Goal: Task Accomplishment & Management: Manage account settings

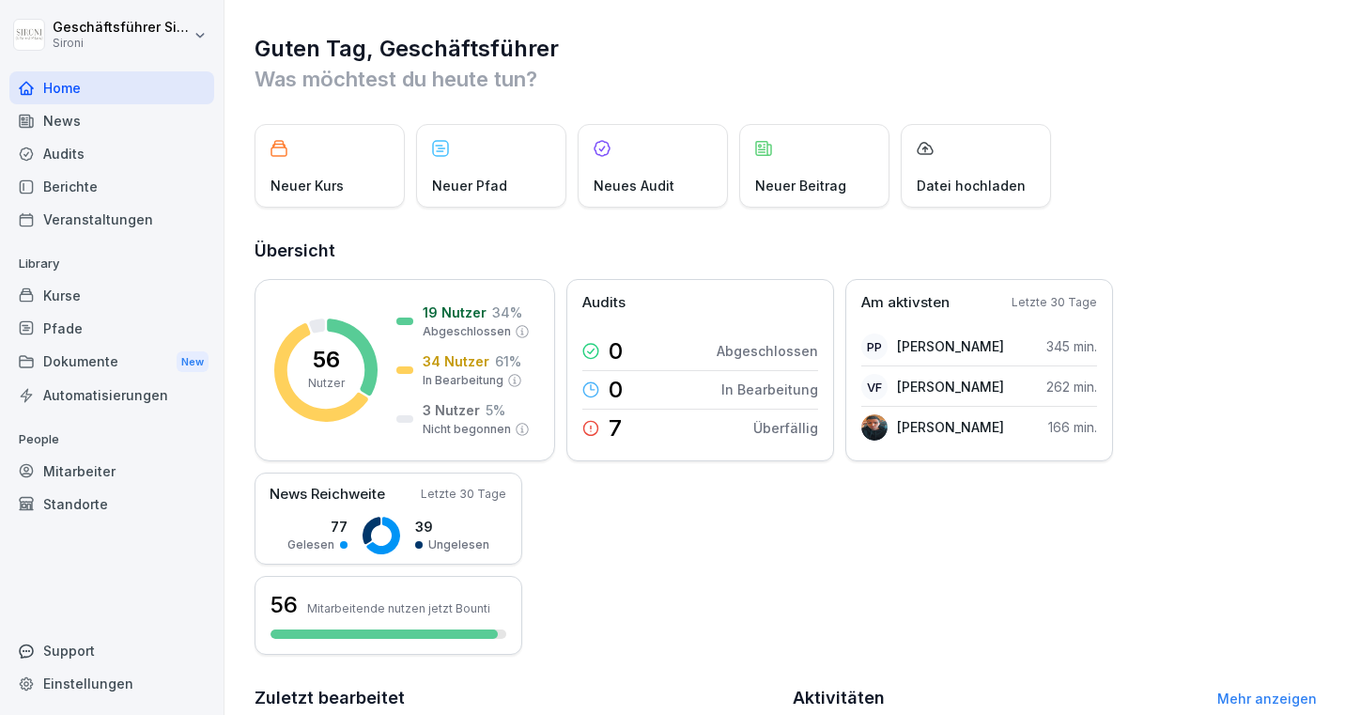
click at [41, 303] on div "Kurse" at bounding box center [111, 295] width 205 height 33
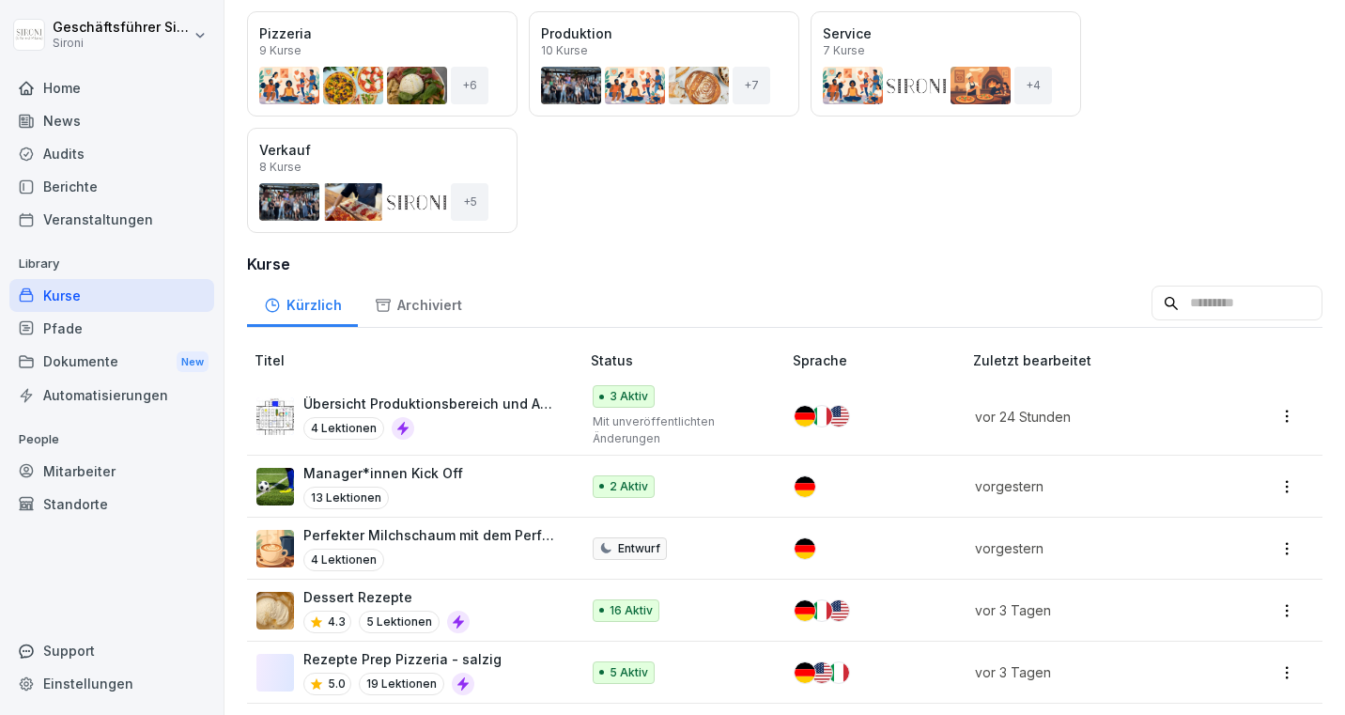
scroll to position [253, 0]
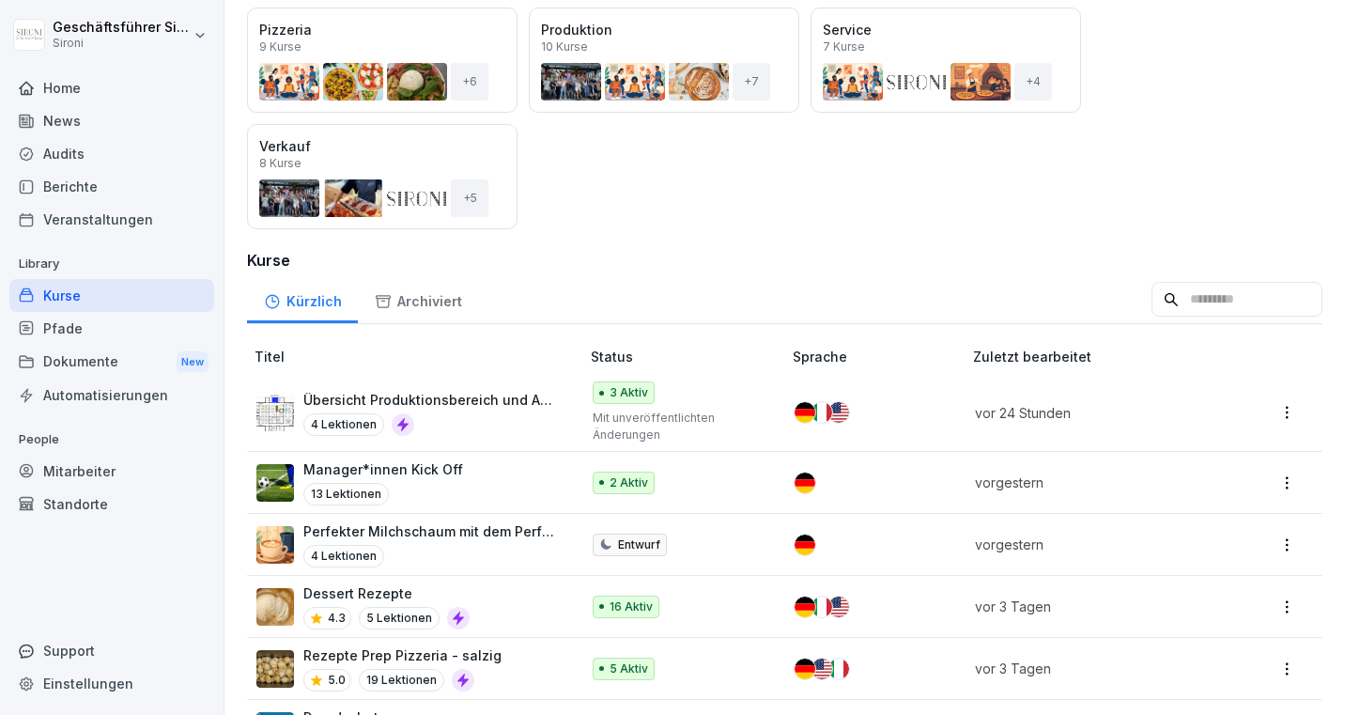
click at [1273, 300] on input at bounding box center [1237, 300] width 171 height 36
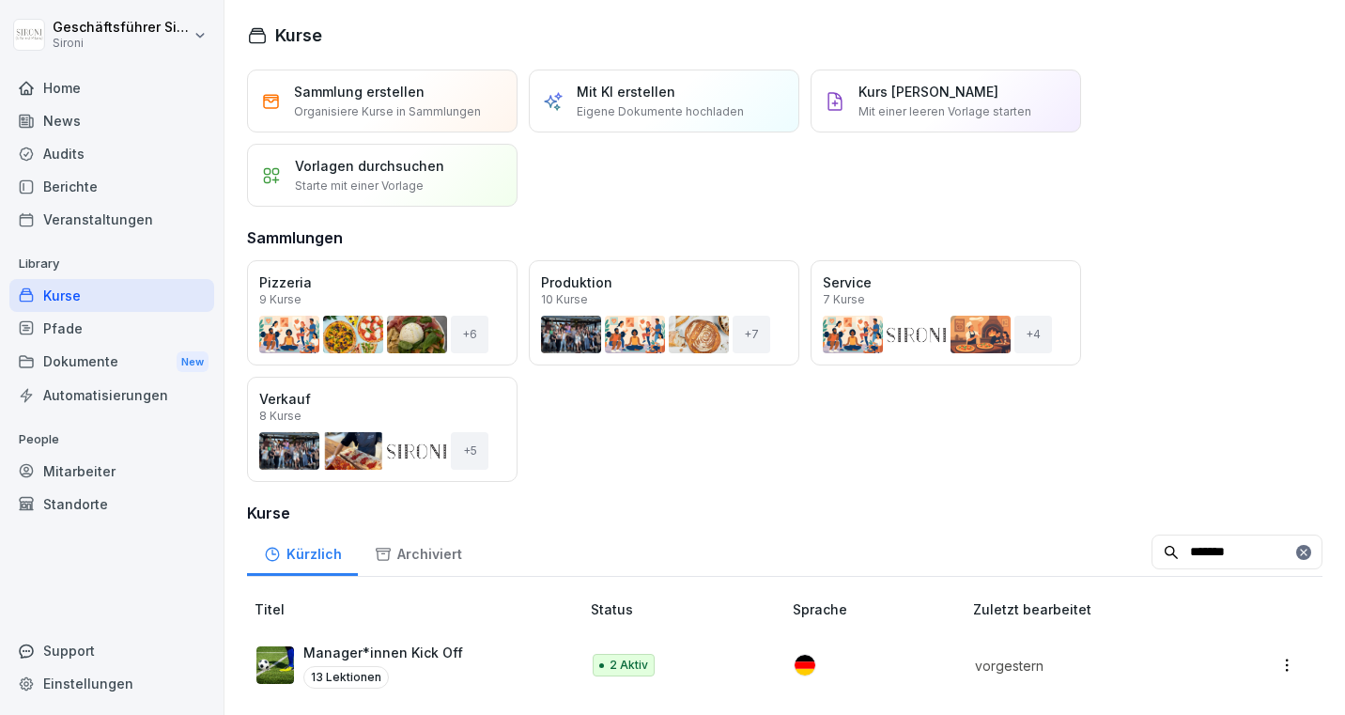
scroll to position [4, 0]
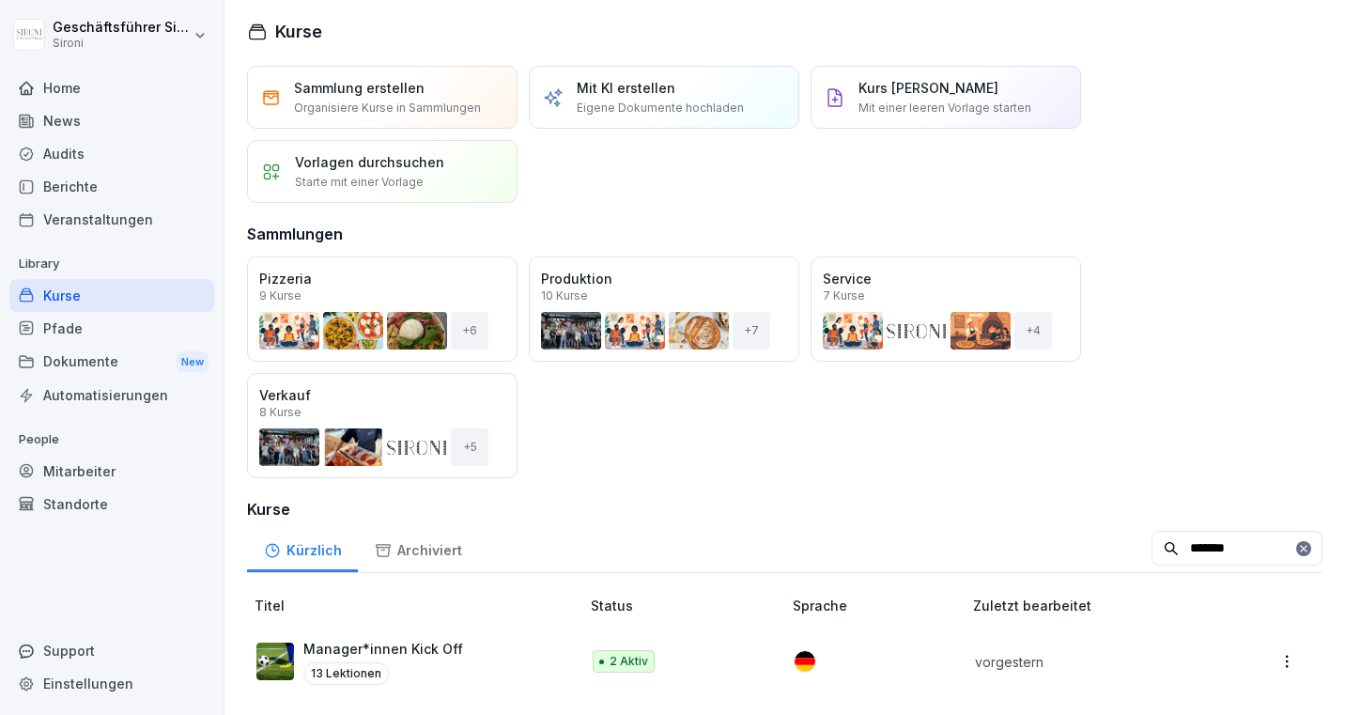
type input "*******"
click at [431, 652] on p "Manager*innen Kick Off" at bounding box center [383, 649] width 160 height 20
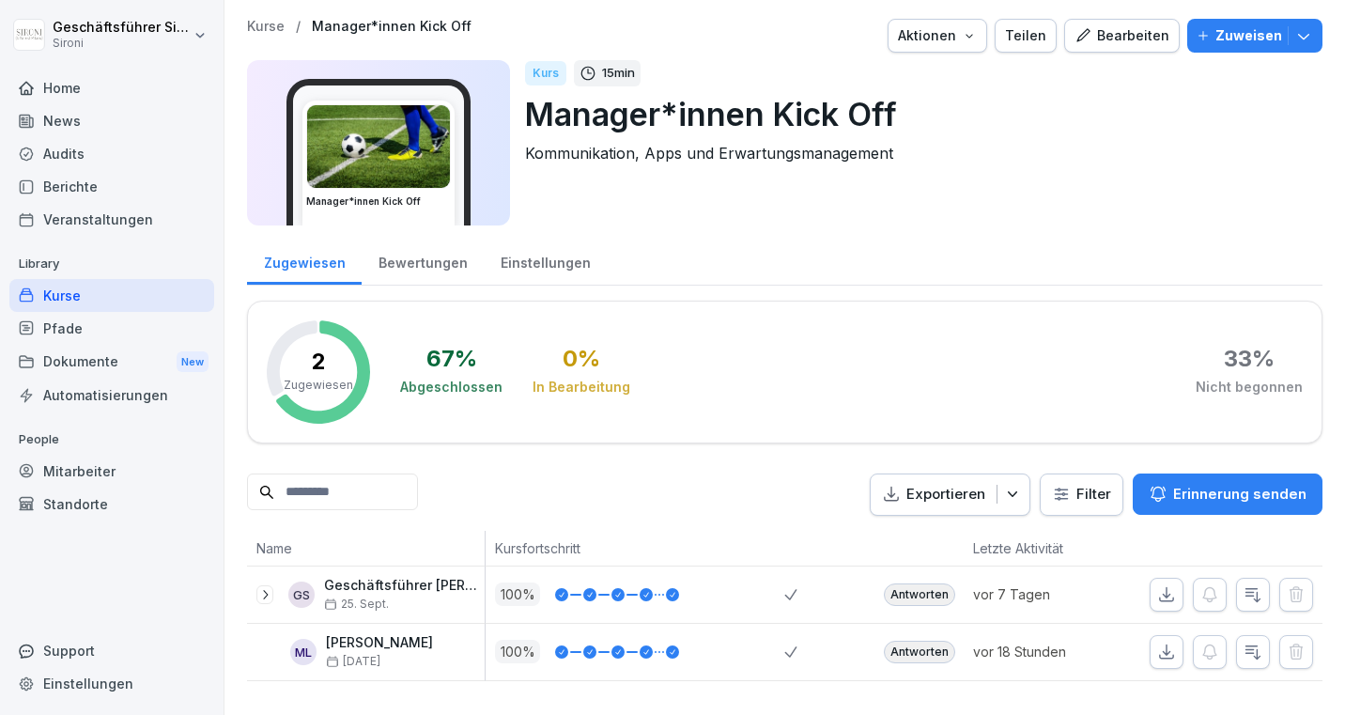
click at [1108, 34] on div "Bearbeiten" at bounding box center [1122, 35] width 95 height 21
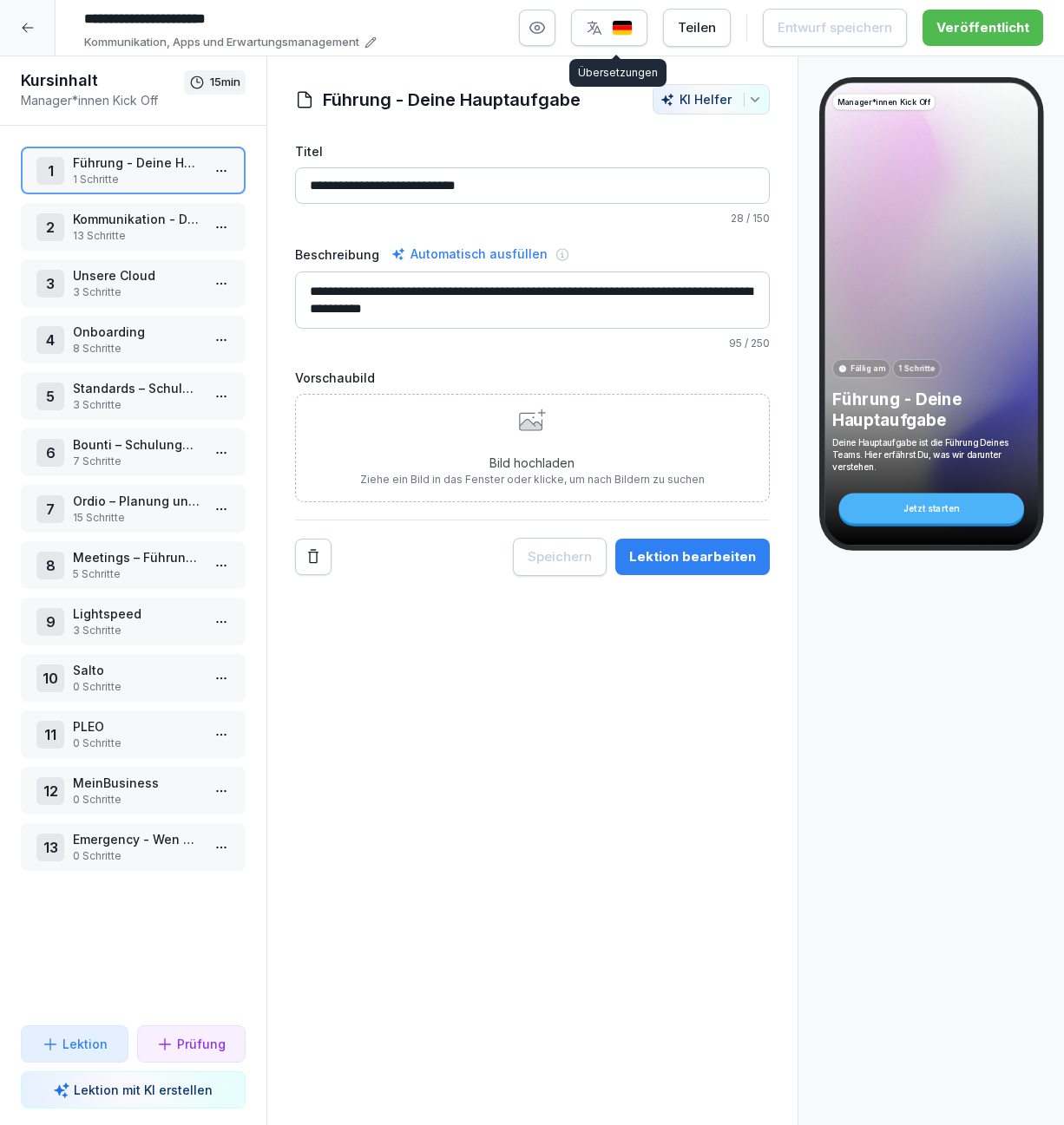
click at [37, 30] on div at bounding box center [28, 28] width 55 height 55
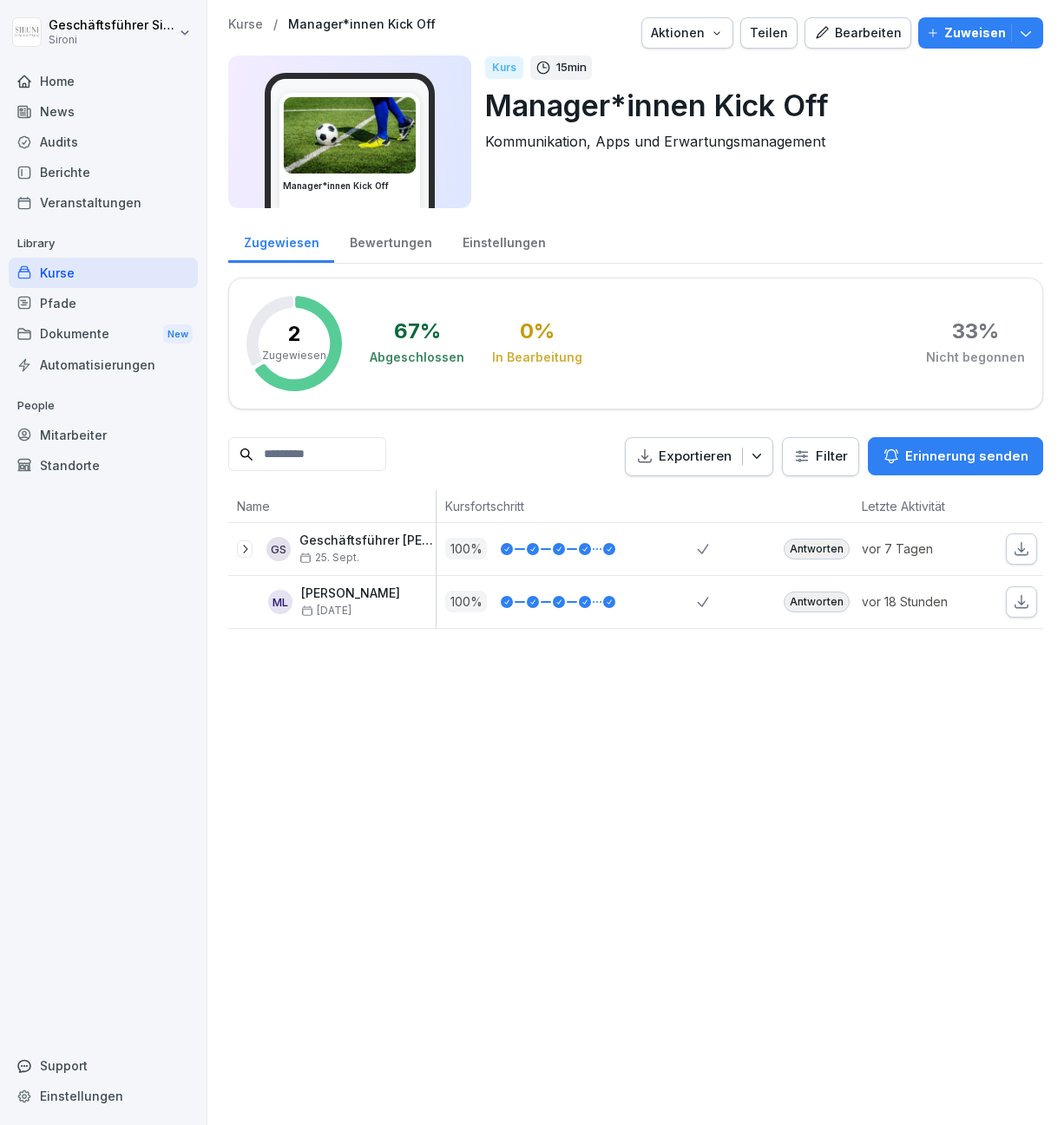
click at [57, 93] on div "Home" at bounding box center [103, 80] width 189 height 30
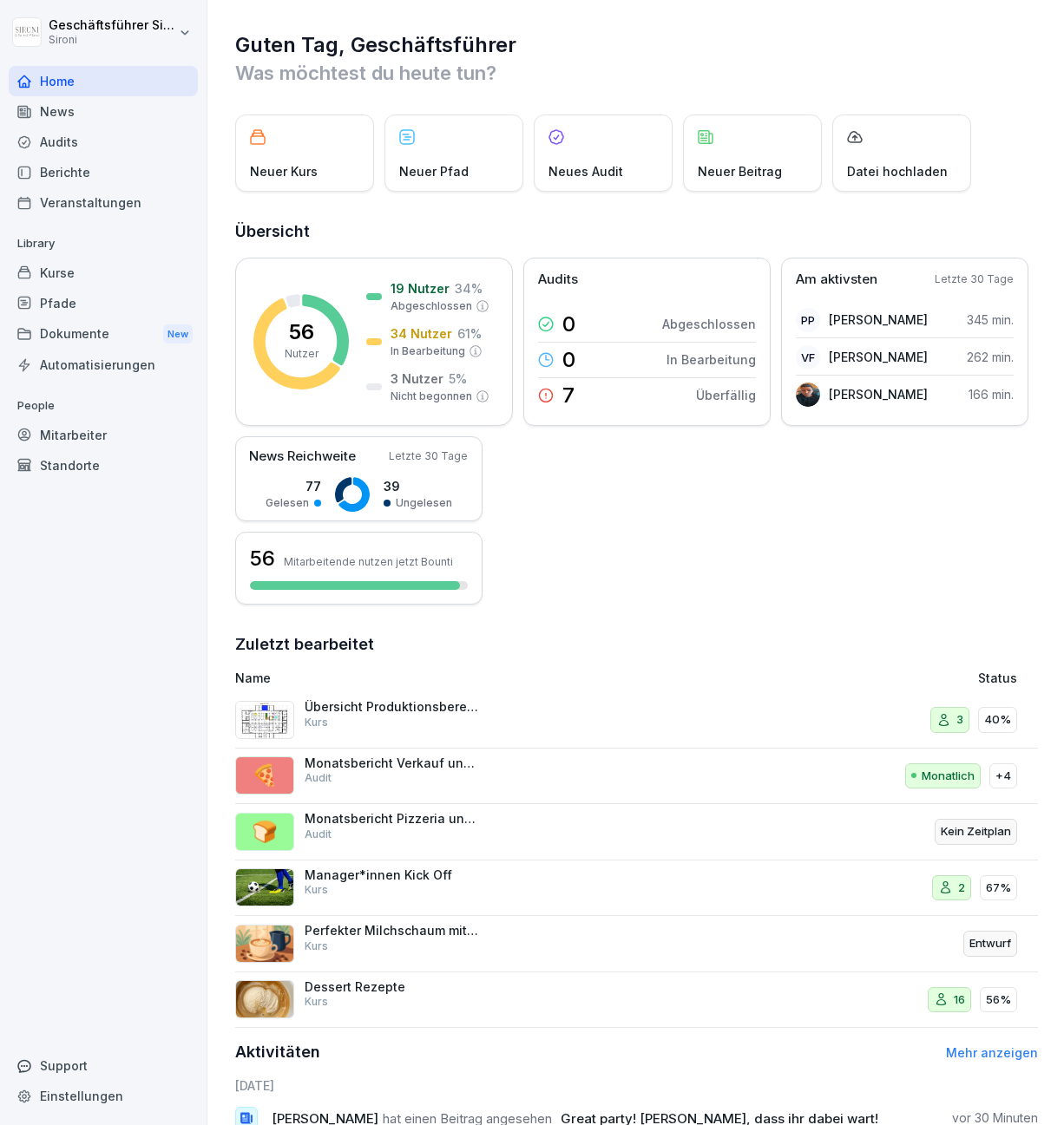
click at [51, 77] on div "Home" at bounding box center [103, 80] width 189 height 30
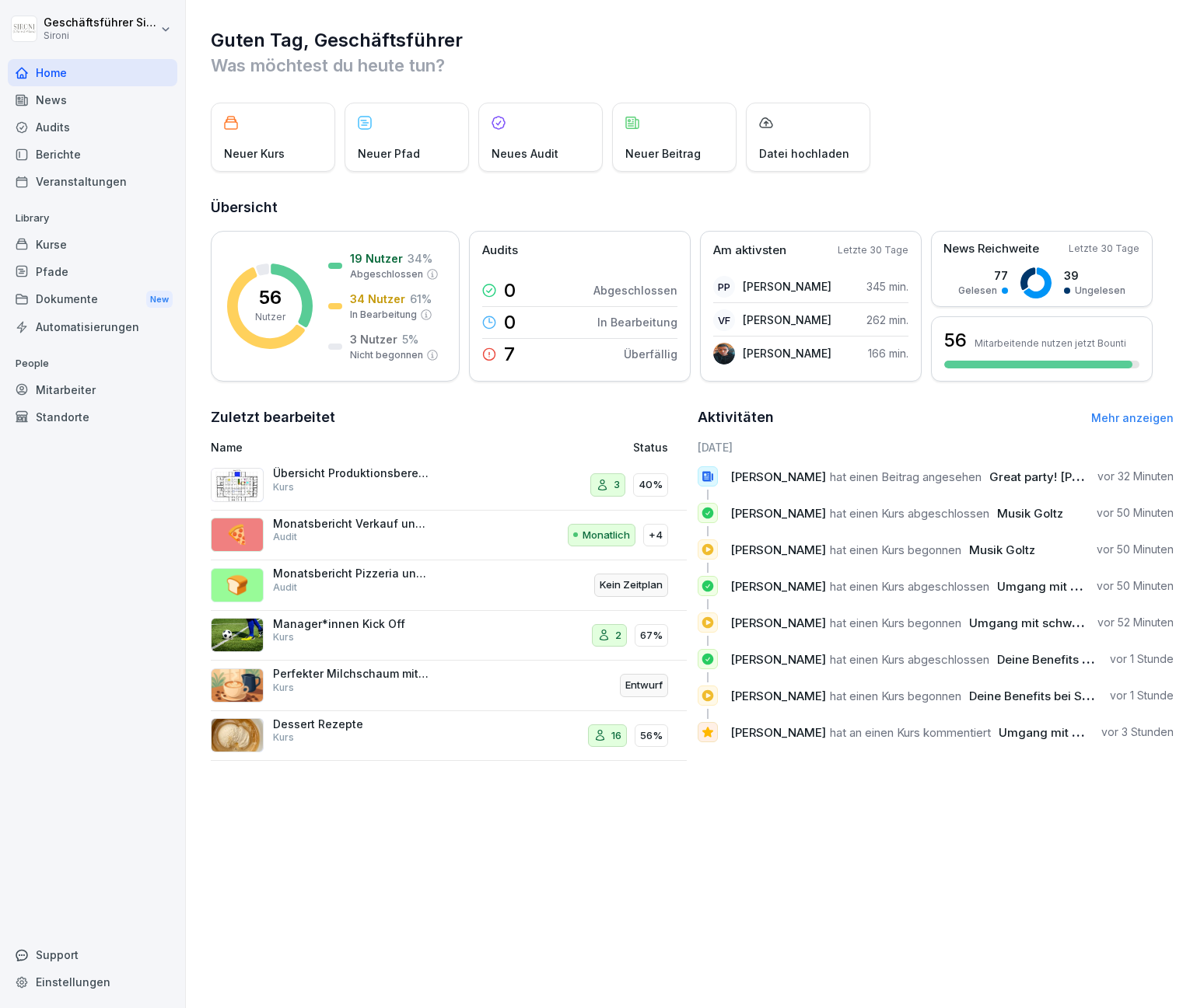
click at [44, 81] on div "Home" at bounding box center [92, 72] width 170 height 27
click at [947, 84] on div "Guten Tag, Geschäftsführer Was möchtest du [DATE] tun? Neuer Kurs Neuer Pfad Ne…" at bounding box center [691, 395] width 1011 height 790
click at [64, 71] on div "Home" at bounding box center [92, 72] width 170 height 27
